Goal: Transaction & Acquisition: Book appointment/travel/reservation

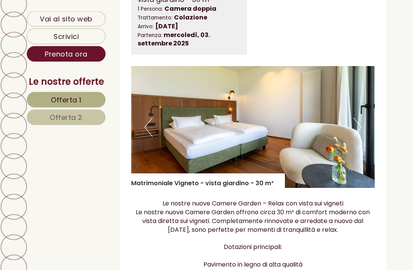
scroll to position [1106, 0]
click at [359, 118] on button "Next" at bounding box center [357, 127] width 8 height 19
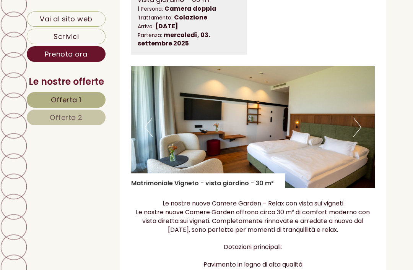
click at [357, 118] on button "Next" at bounding box center [357, 127] width 8 height 19
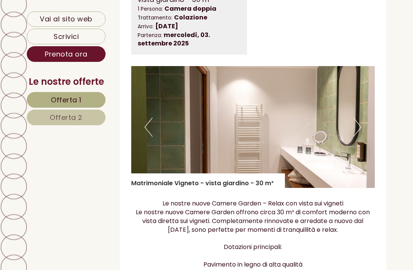
click at [357, 118] on button "Next" at bounding box center [357, 127] width 8 height 19
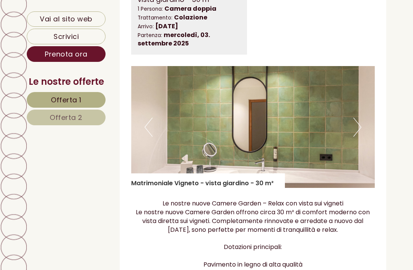
click at [360, 118] on button "Next" at bounding box center [357, 127] width 8 height 19
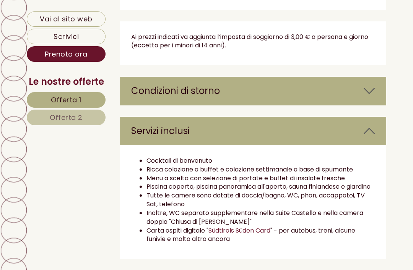
scroll to position [1651, 0]
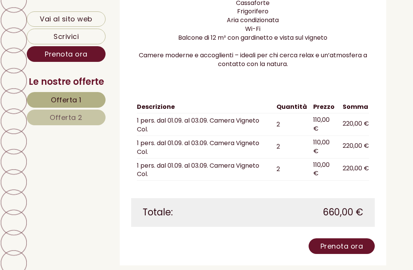
click at [80, 104] on span "Offerta 1" at bounding box center [66, 100] width 31 height 10
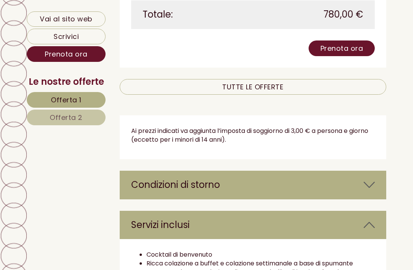
scroll to position [959, 0]
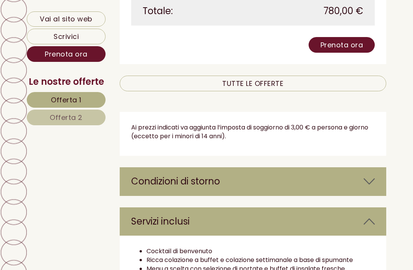
click at [373, 175] on icon at bounding box center [368, 181] width 11 height 13
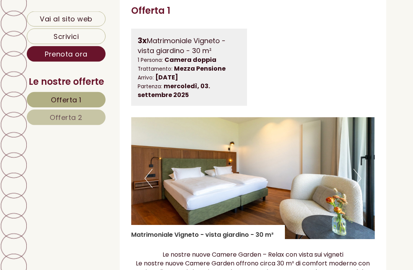
scroll to position [418, 0]
click at [358, 175] on button "Next" at bounding box center [357, 178] width 8 height 19
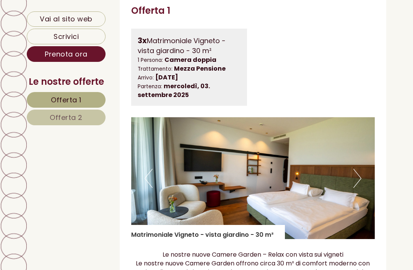
click at [359, 174] on button "Next" at bounding box center [357, 178] width 8 height 19
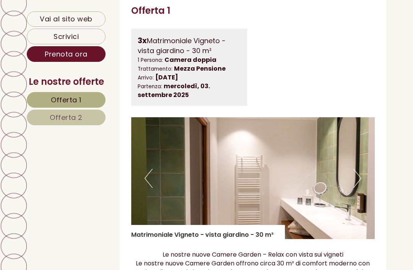
click at [358, 174] on button "Next" at bounding box center [357, 178] width 8 height 19
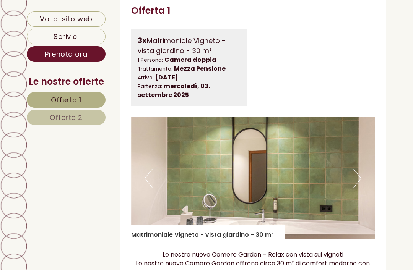
click at [360, 176] on button "Next" at bounding box center [357, 178] width 8 height 19
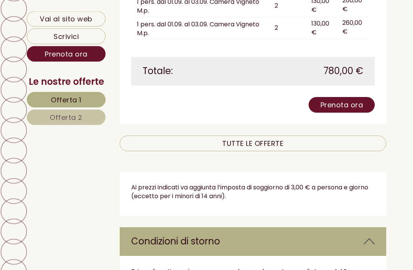
scroll to position [899, 0]
click at [264, 136] on link "TUTTE LE OFFERTE" at bounding box center [253, 144] width 267 height 16
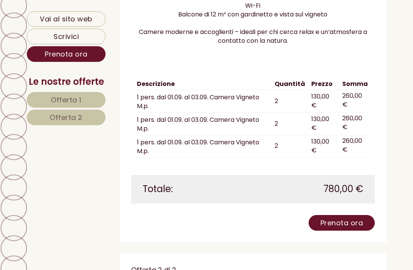
scroll to position [783, 0]
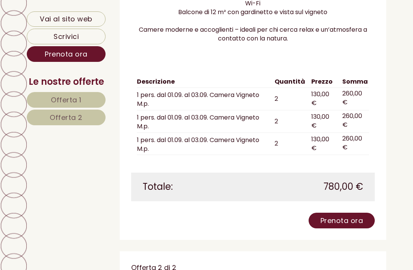
click at [347, 213] on link "Prenota ora" at bounding box center [341, 221] width 67 height 16
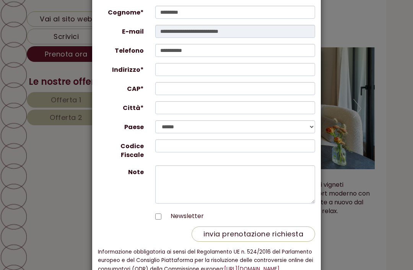
scroll to position [91, 0]
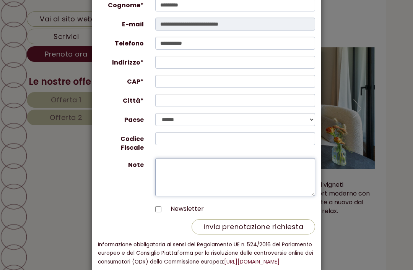
click at [177, 161] on textarea "Note" at bounding box center [235, 177] width 160 height 38
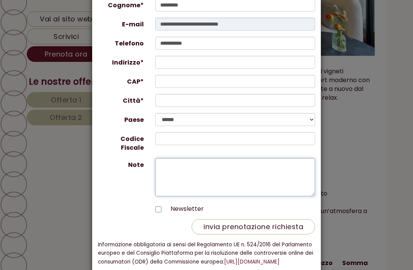
click at [169, 163] on textarea "Note" at bounding box center [235, 177] width 160 height 38
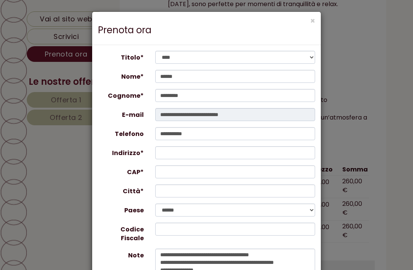
scroll to position [0, 0]
type textarea "**********"
click at [314, 21] on button "×" at bounding box center [312, 21] width 5 height 8
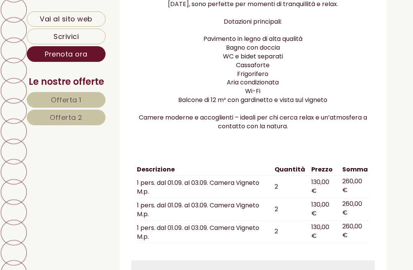
scroll to position [855, 0]
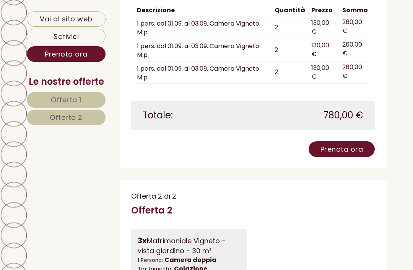
click at [359, 141] on link "Prenota ora" at bounding box center [341, 149] width 67 height 16
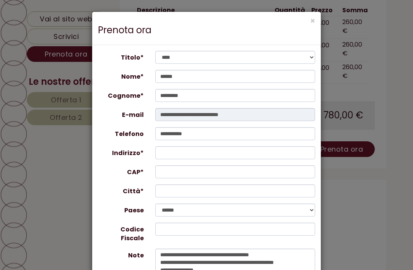
scroll to position [0, 0]
click at [308, 23] on div "× Prenota ora" at bounding box center [206, 28] width 229 height 33
click at [311, 22] on button "×" at bounding box center [312, 21] width 5 height 8
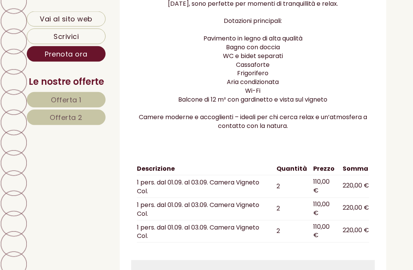
scroll to position [1332, 0]
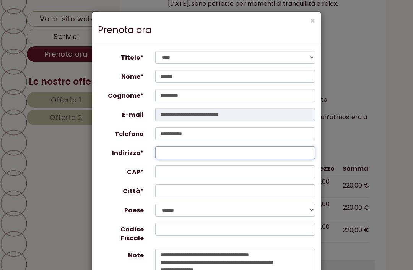
click at [200, 153] on input "Indirizzo*" at bounding box center [235, 152] width 160 height 13
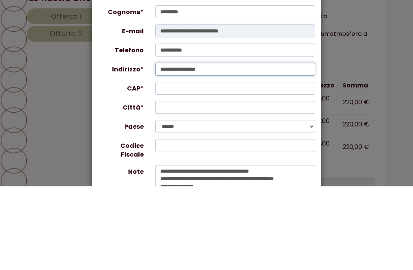
type input "**********"
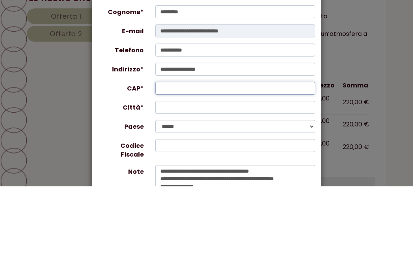
click at [230, 165] on input "CAP*" at bounding box center [235, 171] width 160 height 13
type input "*****"
click at [218, 185] on input "Città*" at bounding box center [235, 191] width 160 height 13
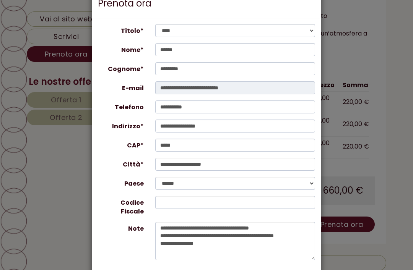
scroll to position [30, 0]
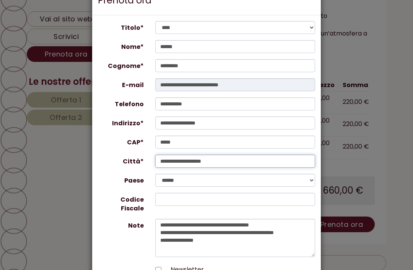
type input "**********"
click at [212, 197] on input "Codice Fiscale" at bounding box center [235, 199] width 160 height 13
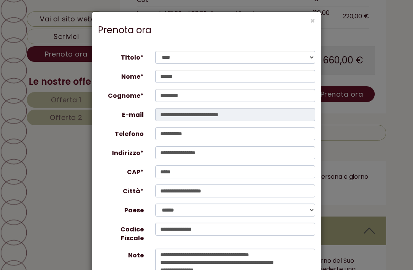
scroll to position [0, 0]
type input "**********"
click at [311, 21] on button "×" at bounding box center [312, 21] width 5 height 8
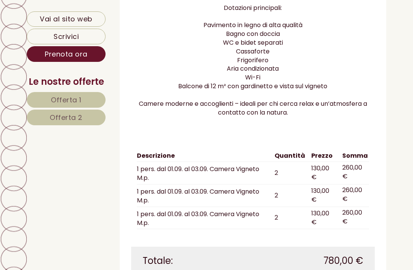
scroll to position [708, 0]
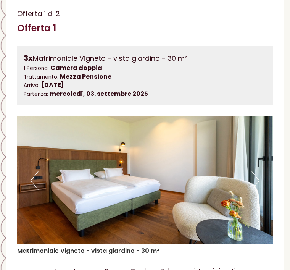
scroll to position [430, 0]
click at [257, 174] on button "Next" at bounding box center [256, 180] width 8 height 19
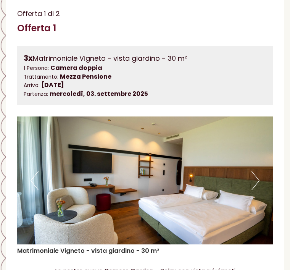
click at [257, 176] on button "Next" at bounding box center [256, 180] width 8 height 19
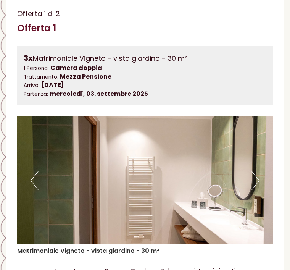
click at [258, 178] on button "Next" at bounding box center [256, 180] width 8 height 19
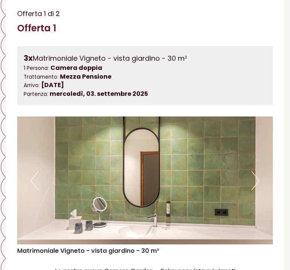
click at [257, 179] on button "Next" at bounding box center [256, 180] width 8 height 19
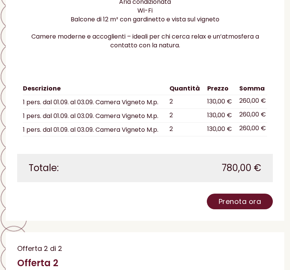
scroll to position [819, 0]
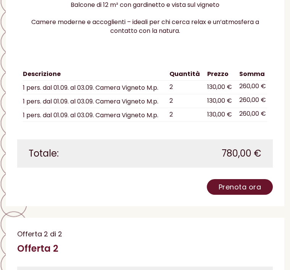
click at [250, 180] on link "Prenota ora" at bounding box center [240, 188] width 67 height 16
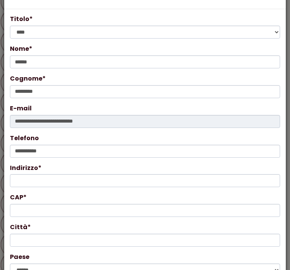
scroll to position [34, 0]
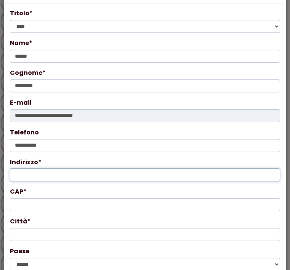
click at [168, 175] on input "Indirizzo*" at bounding box center [145, 175] width 271 height 13
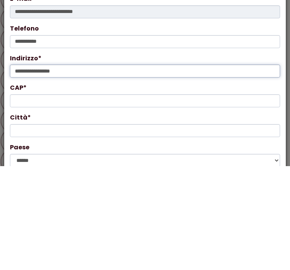
type input "**********"
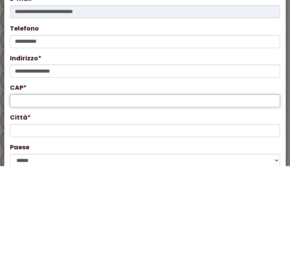
click at [200, 198] on input "CAP*" at bounding box center [145, 204] width 271 height 13
type input "*****"
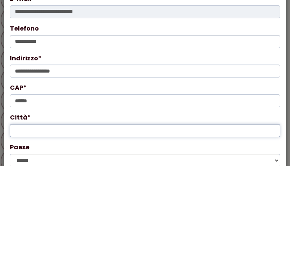
click at [139, 228] on input "Città*" at bounding box center [145, 234] width 271 height 13
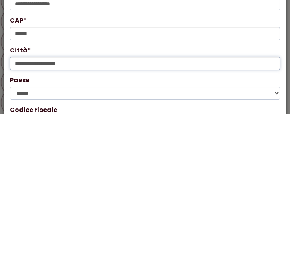
scroll to position [51, 0]
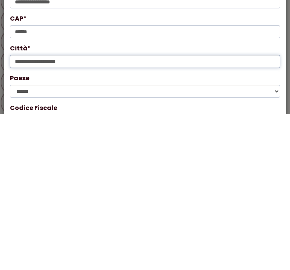
type input "**********"
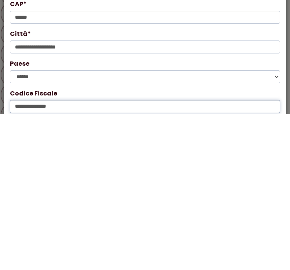
scroll to position [73, 0]
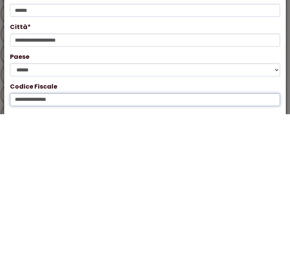
type input "**********"
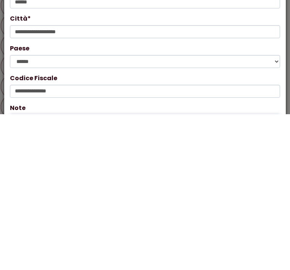
scroll to position [82, 0]
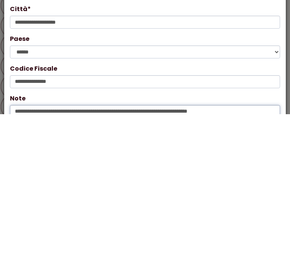
scroll to position [8, 0]
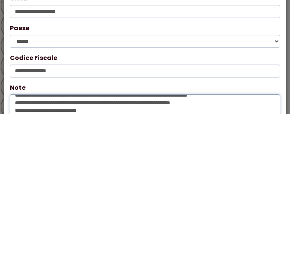
scroll to position [11, 0]
click at [17, 250] on textarea "**********" at bounding box center [145, 269] width 271 height 38
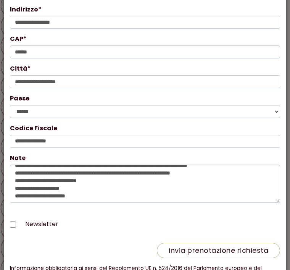
scroll to position [15, 0]
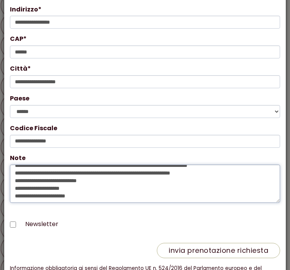
click at [96, 187] on textarea "**********" at bounding box center [145, 184] width 271 height 38
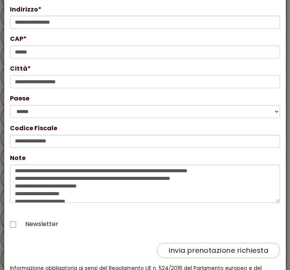
scroll to position [0, 0]
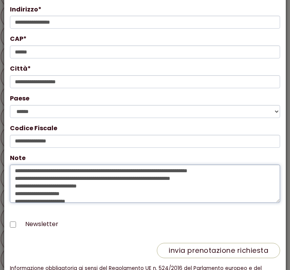
type textarea "**********"
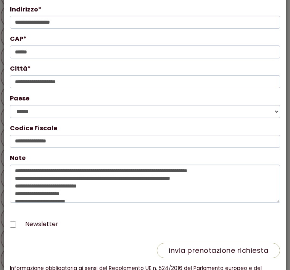
click at [222, 251] on button "invia prenotazione richiesta" at bounding box center [218, 250] width 123 height 15
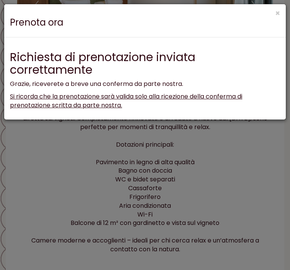
click at [277, 13] on button "×" at bounding box center [278, 13] width 5 height 8
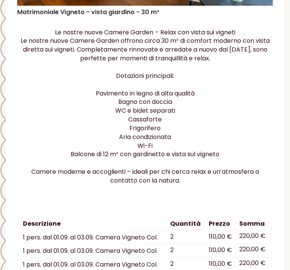
scroll to position [1278, 0]
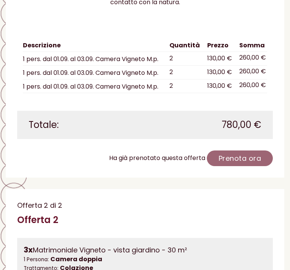
scroll to position [848, 0]
